Goal: Task Accomplishment & Management: Manage account settings

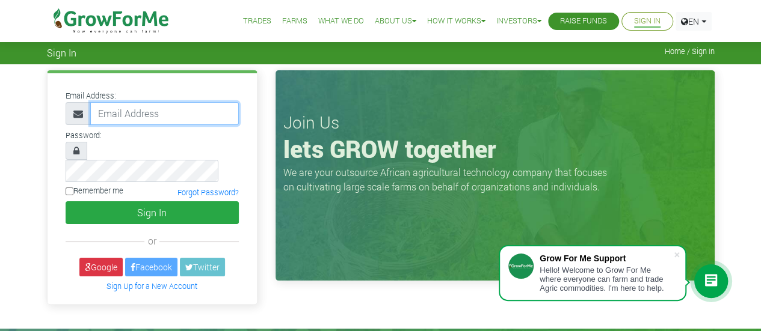
click at [138, 120] on input "email" at bounding box center [164, 113] width 149 height 23
type input "adjeiadzinyo@gmail.com"
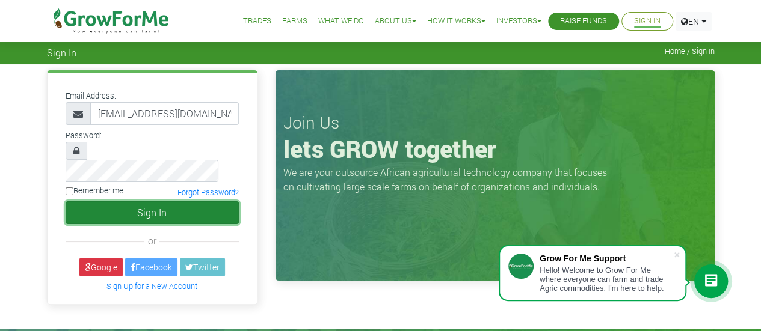
click at [161, 201] on button "Sign In" at bounding box center [152, 212] width 173 height 23
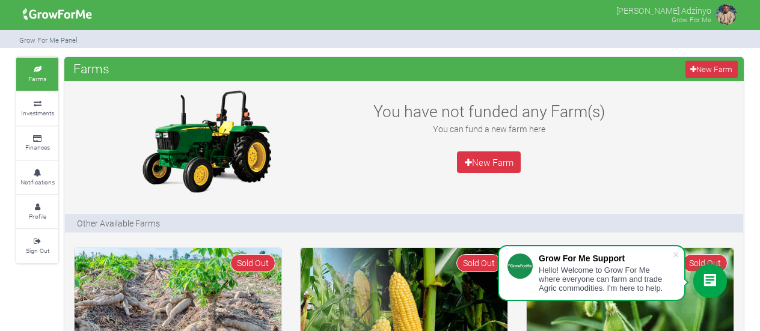
click at [721, 10] on img at bounding box center [727, 14] width 24 height 24
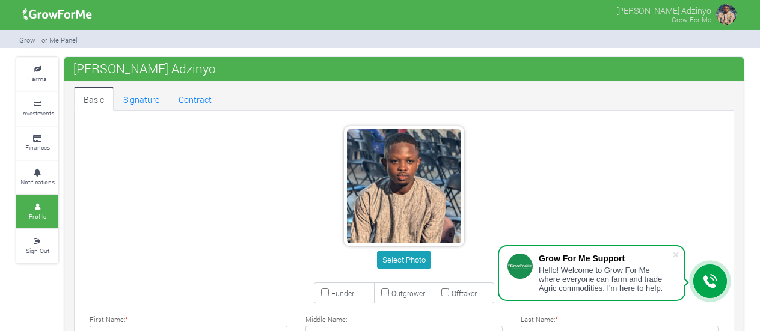
type input "55 320 4355"
click at [150, 103] on link "Signature" at bounding box center [141, 99] width 55 height 24
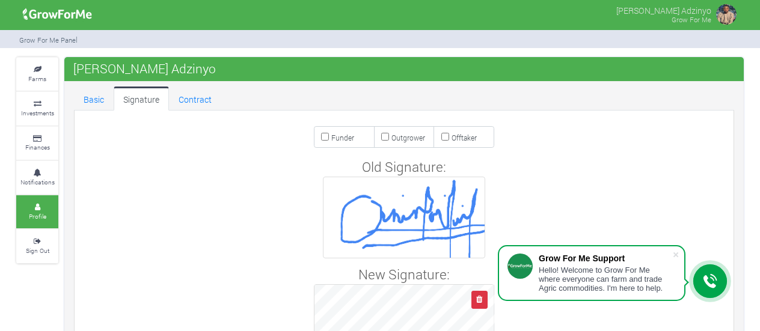
click at [725, 19] on img at bounding box center [727, 14] width 24 height 24
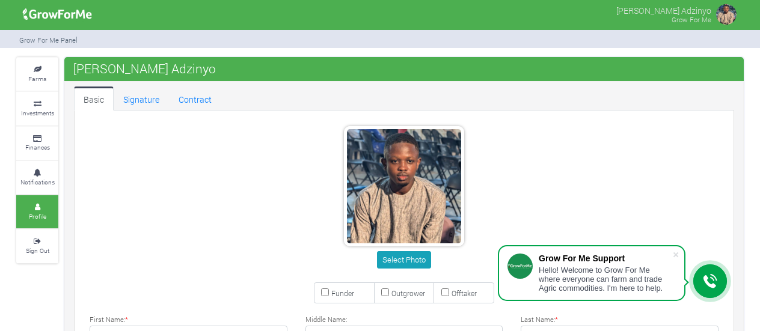
type input "55 320 4355"
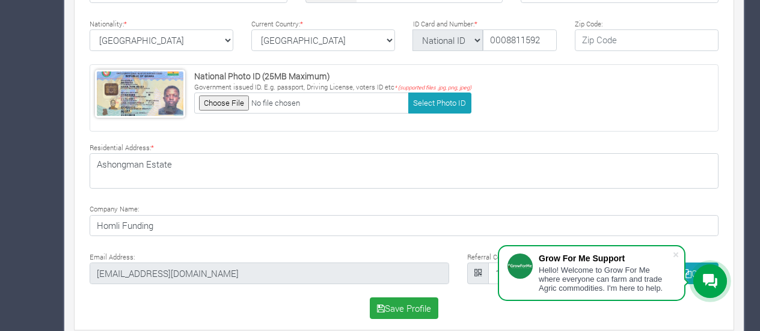
scroll to position [401, 0]
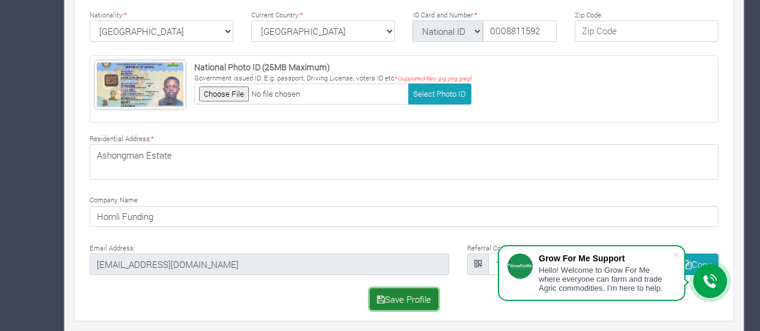
click at [411, 306] on button "Save Profile" at bounding box center [404, 300] width 69 height 22
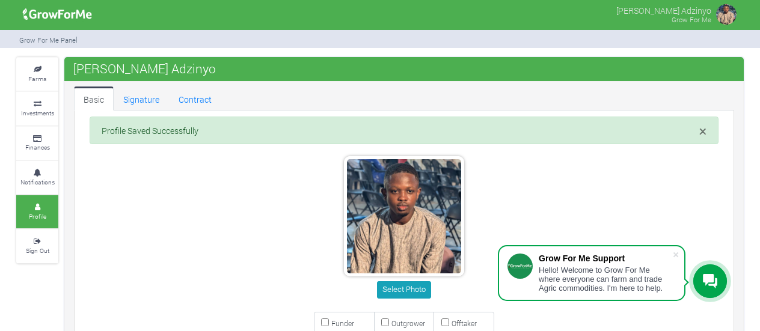
type input "55 320 4355"
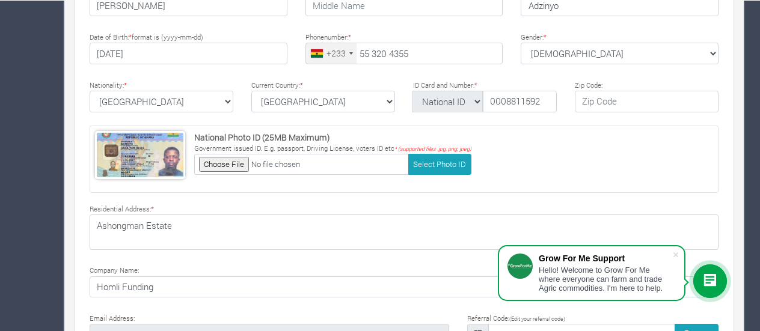
scroll to position [401, 0]
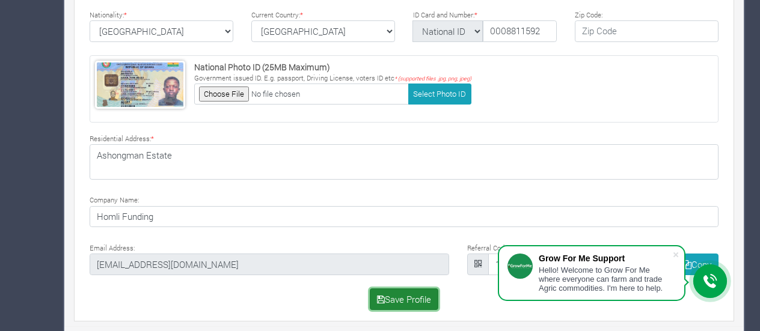
click at [400, 295] on button "Save Profile" at bounding box center [404, 300] width 69 height 22
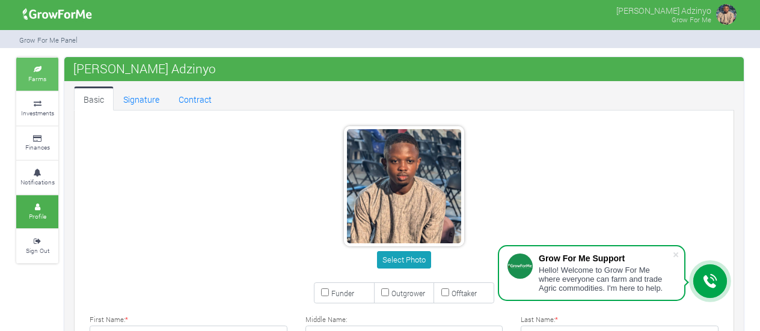
click at [32, 61] on link "Farms" at bounding box center [37, 74] width 42 height 33
